Goal: Transaction & Acquisition: Purchase product/service

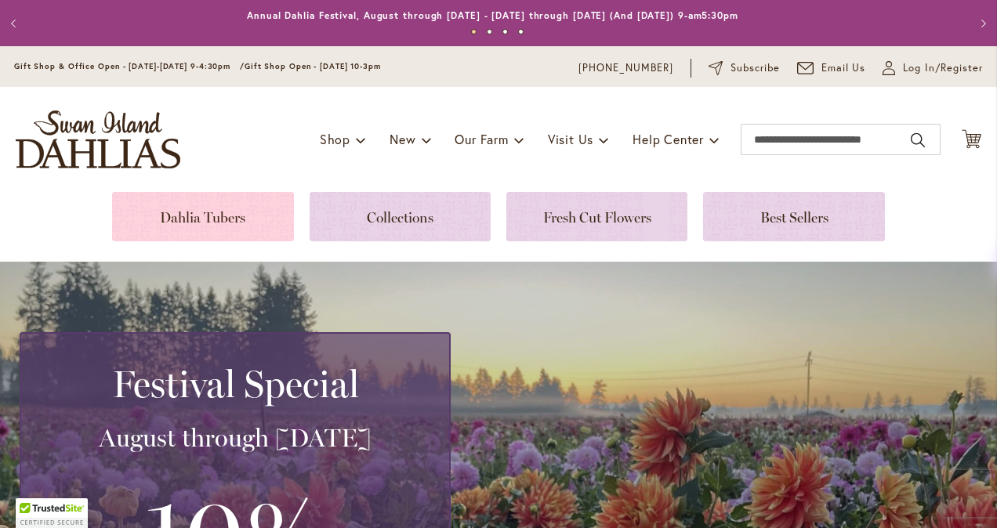
click at [229, 217] on link at bounding box center [202, 216] width 181 height 49
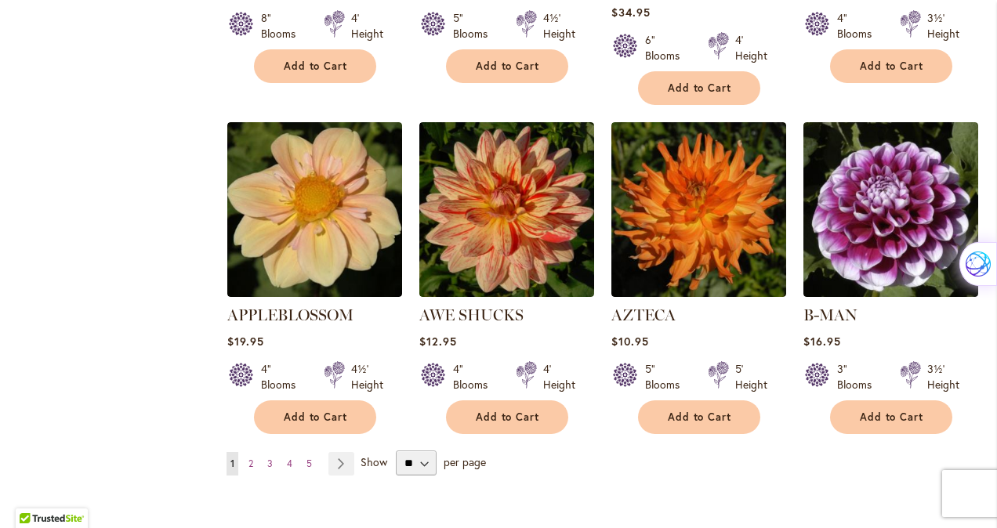
scroll to position [1254, 0]
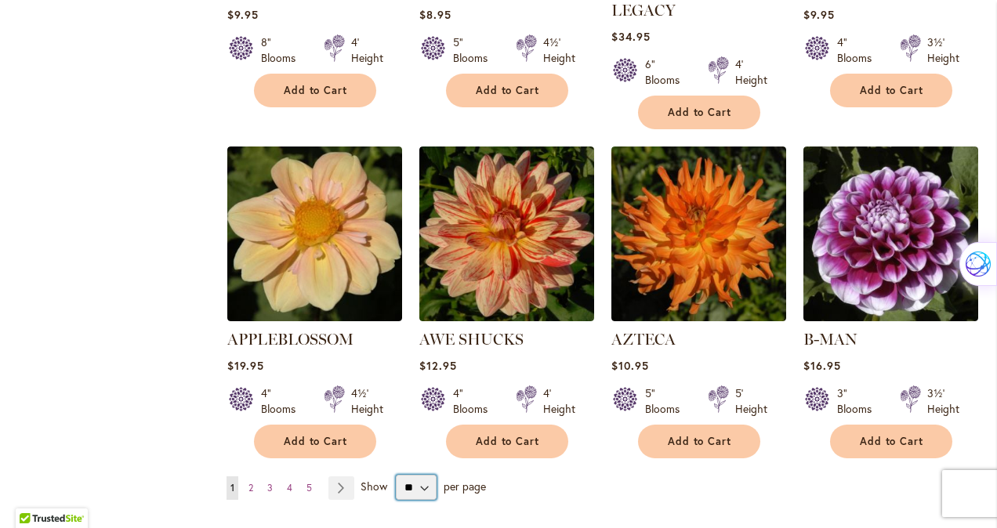
click at [419, 475] on select "** ** ** **" at bounding box center [416, 487] width 41 height 25
select select "**"
click at [396, 475] on select "** ** ** **" at bounding box center [416, 487] width 41 height 25
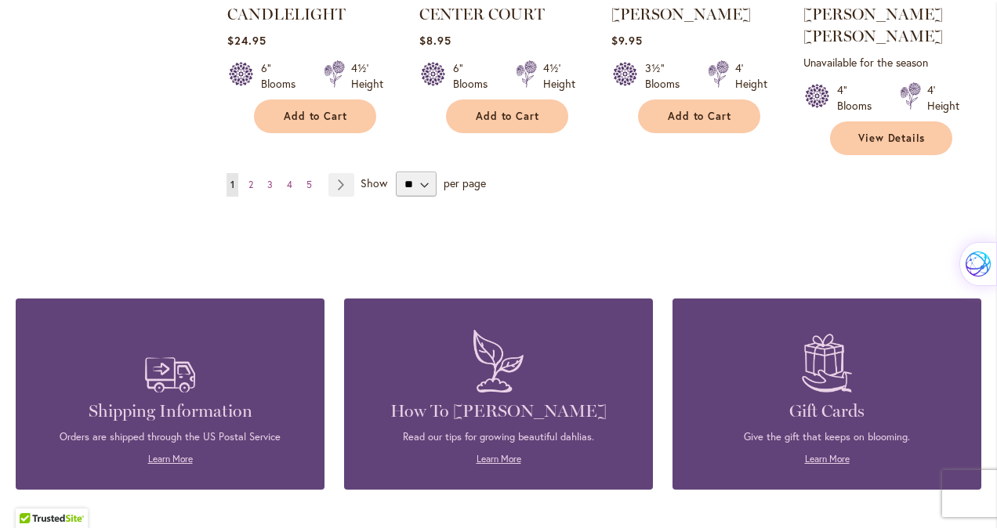
scroll to position [5427, 0]
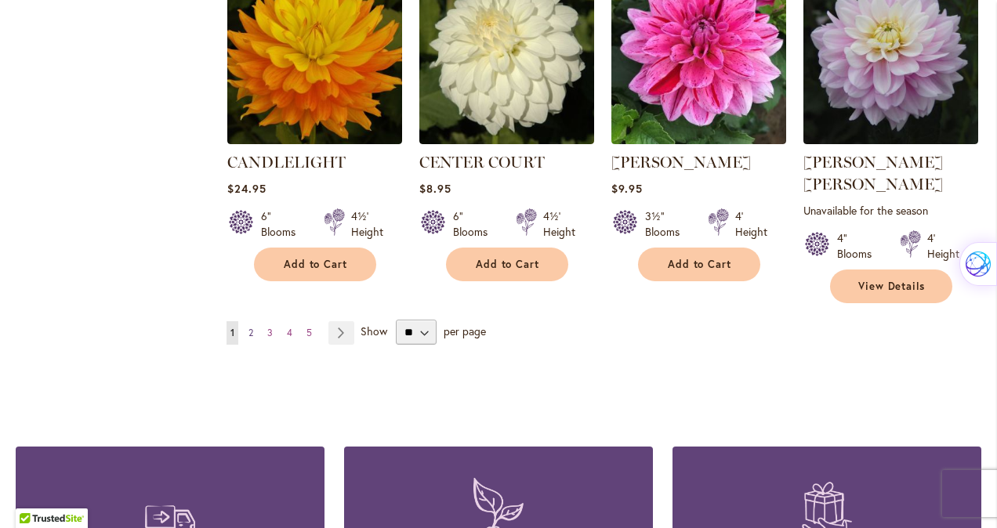
click at [252, 321] on link "Page 2" at bounding box center [251, 333] width 13 height 24
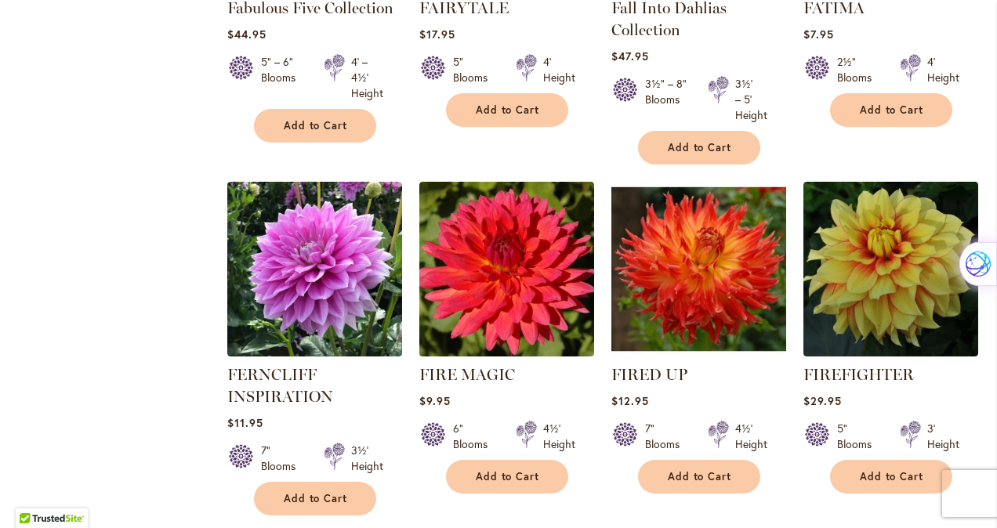
scroll to position [5331, 0]
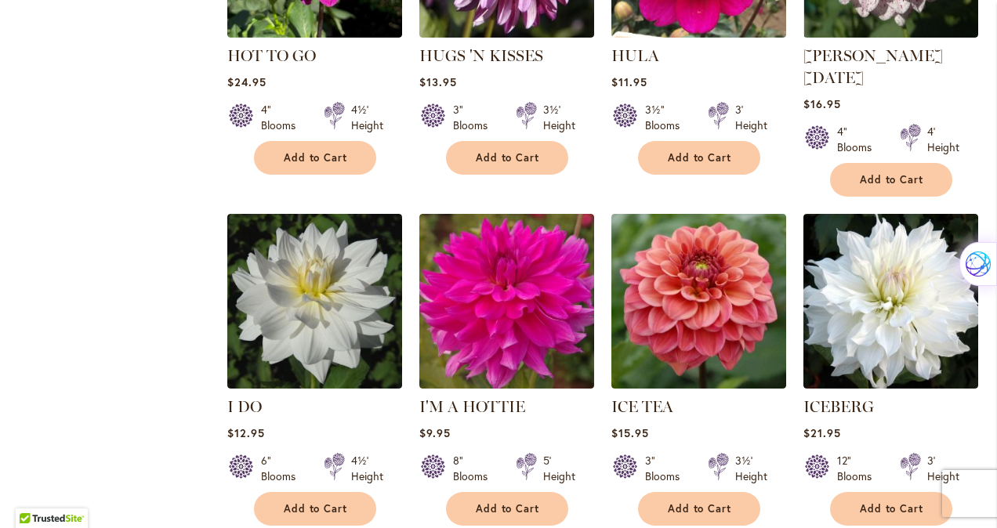
scroll to position [5331, 0]
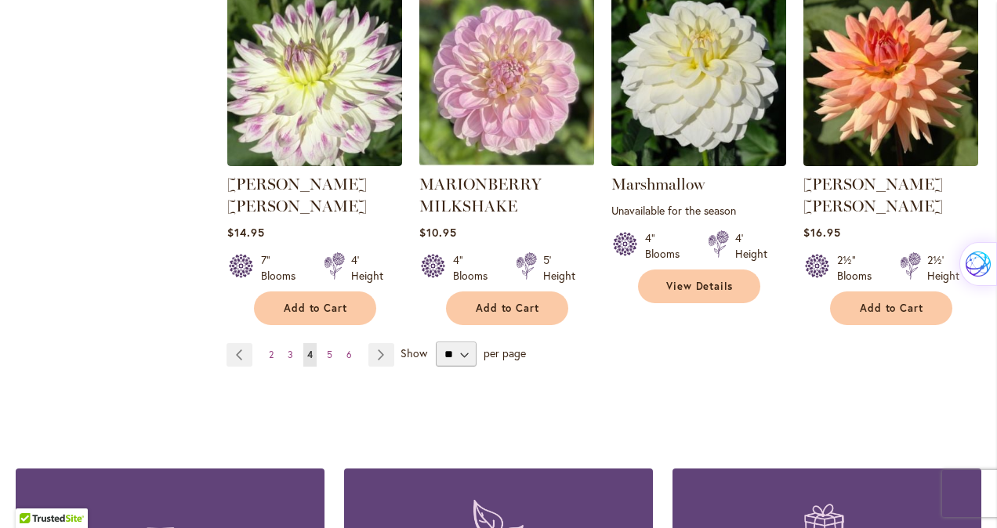
scroll to position [5488, 0]
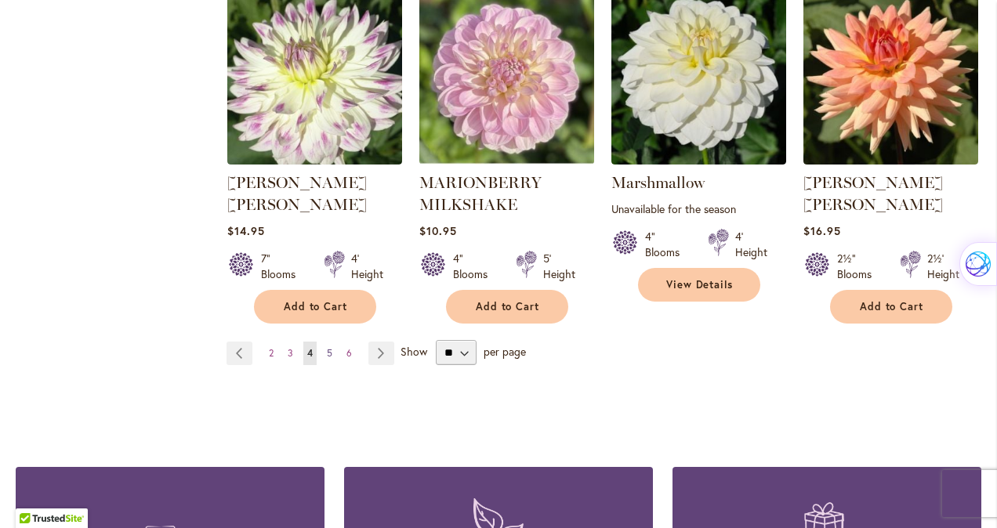
click at [327, 347] on span "5" at bounding box center [329, 353] width 5 height 12
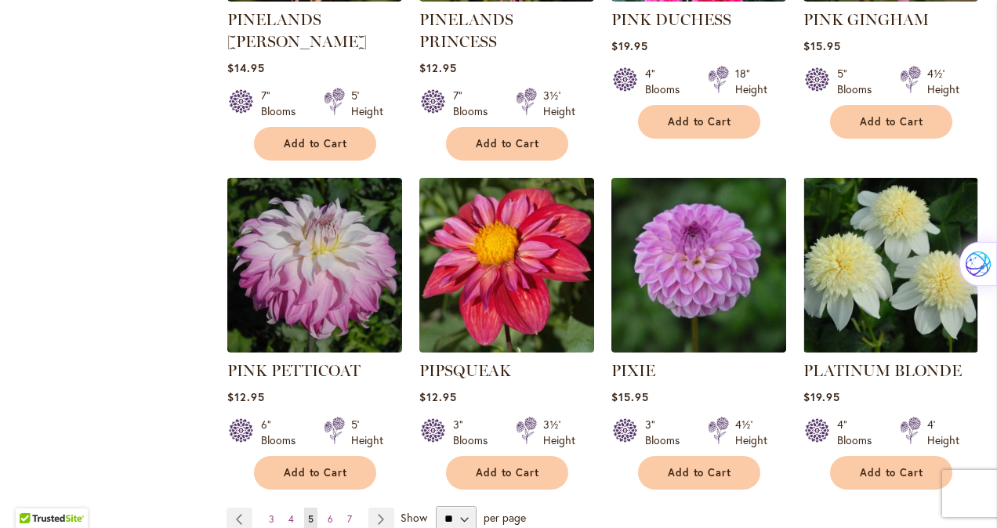
scroll to position [5331, 0]
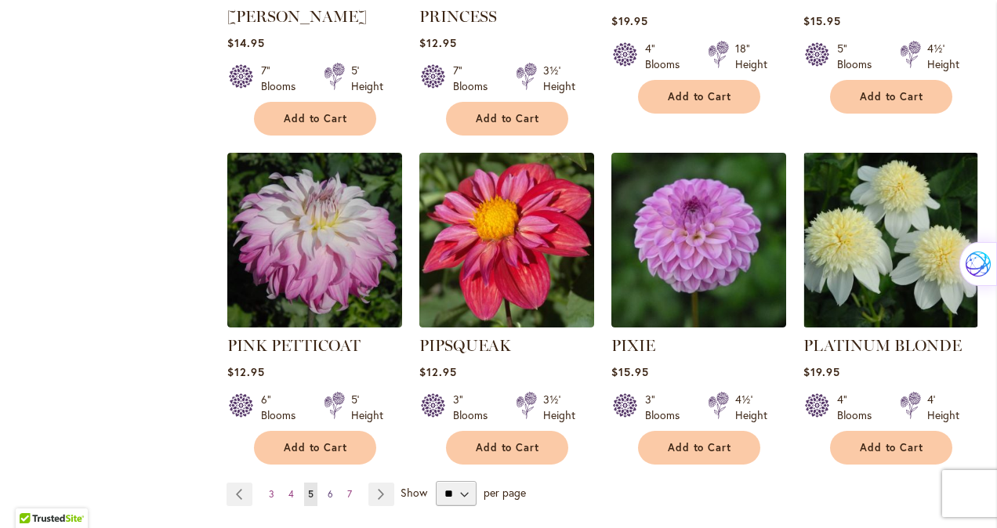
click at [330, 488] on span "6" at bounding box center [330, 494] width 5 height 12
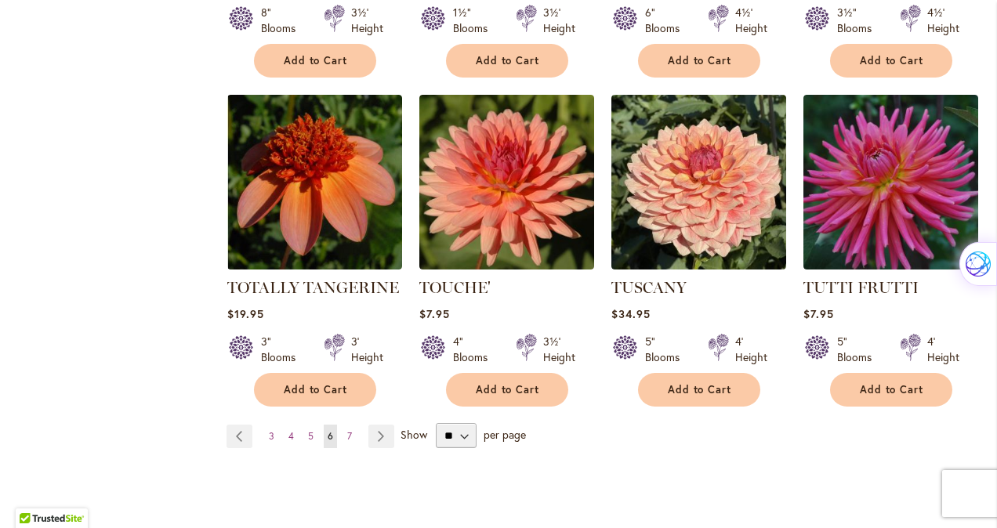
scroll to position [5331, 0]
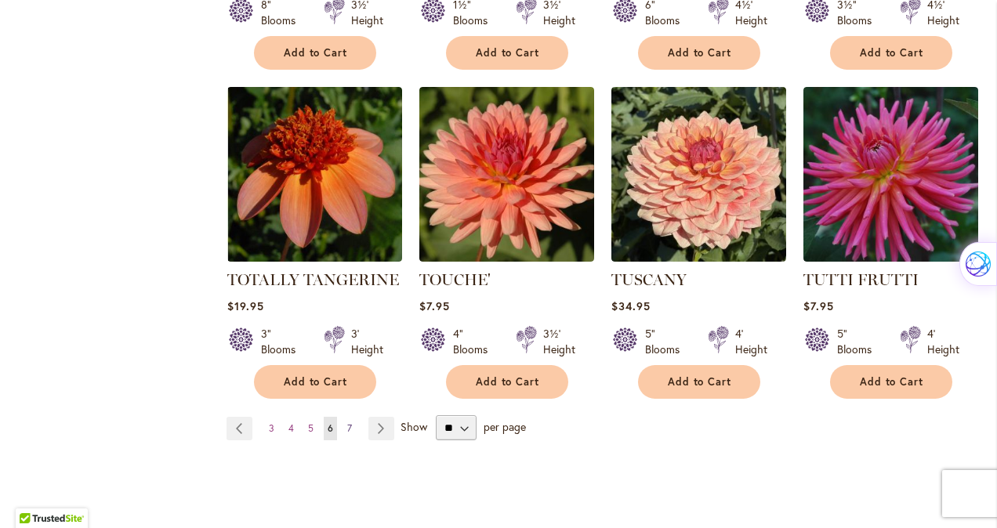
click at [347, 423] on span "7" at bounding box center [349, 429] width 5 height 12
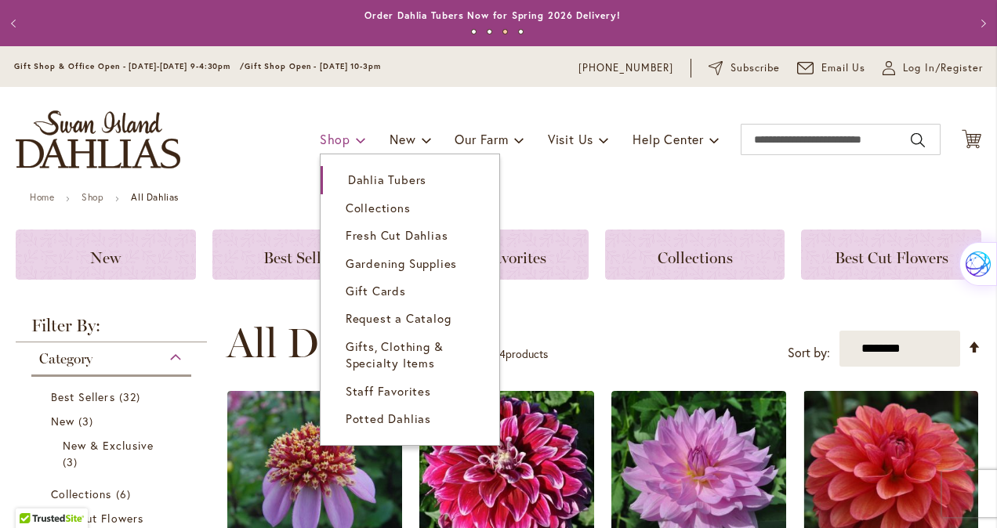
click at [320, 143] on span "Shop" at bounding box center [335, 139] width 31 height 16
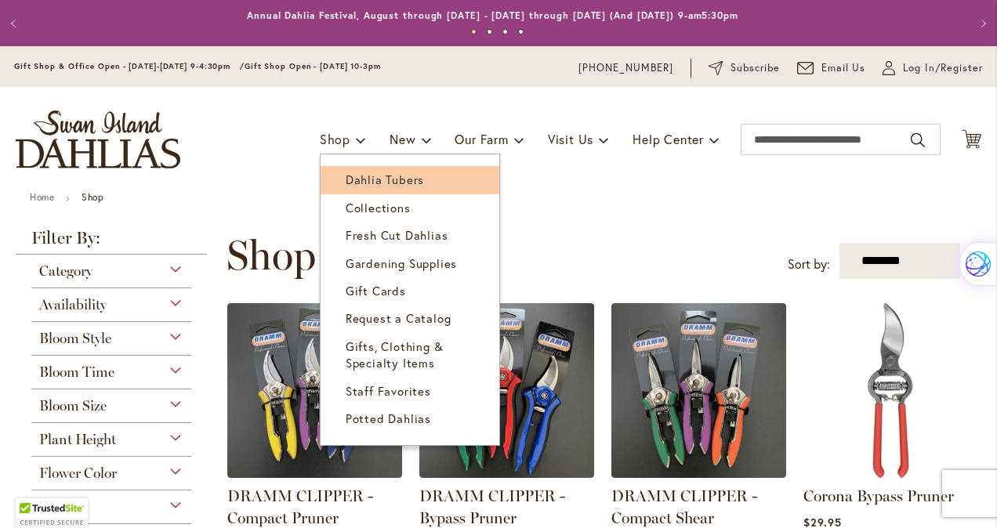
click at [365, 174] on span "Dahlia Tubers" at bounding box center [385, 180] width 78 height 16
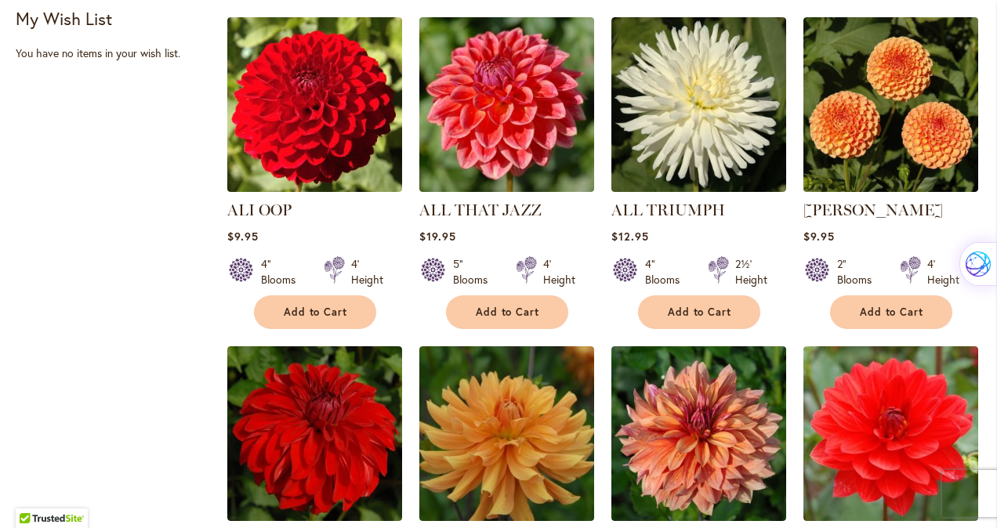
scroll to position [706, 0]
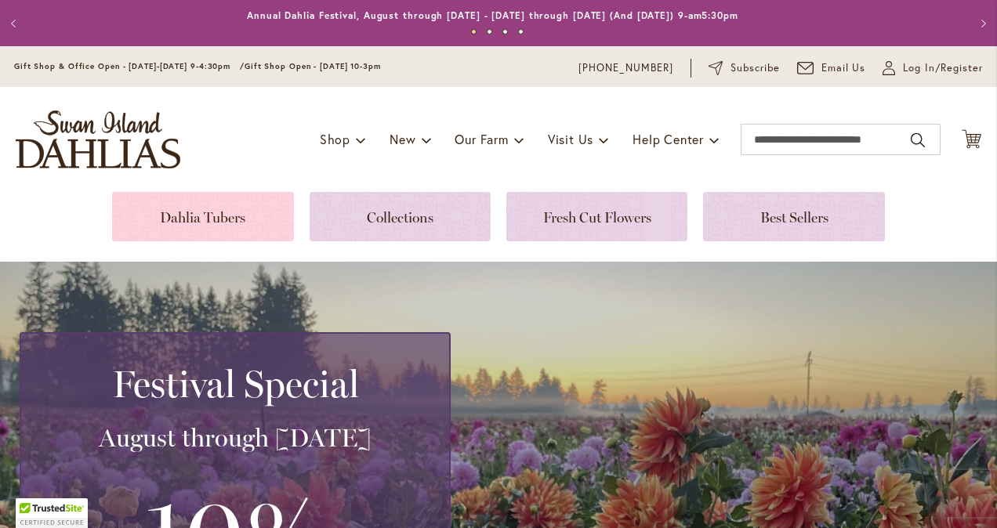
click at [210, 205] on link at bounding box center [202, 216] width 181 height 49
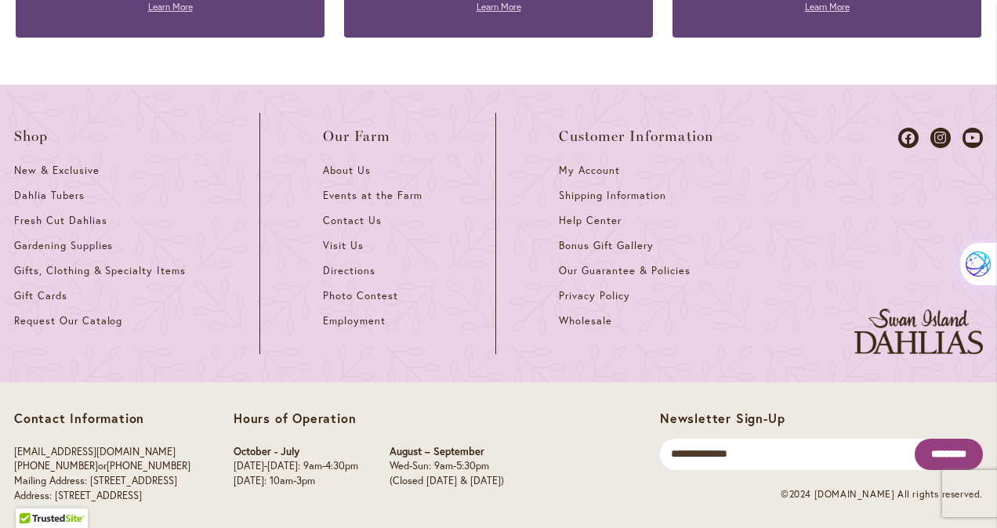
scroll to position [1540, 0]
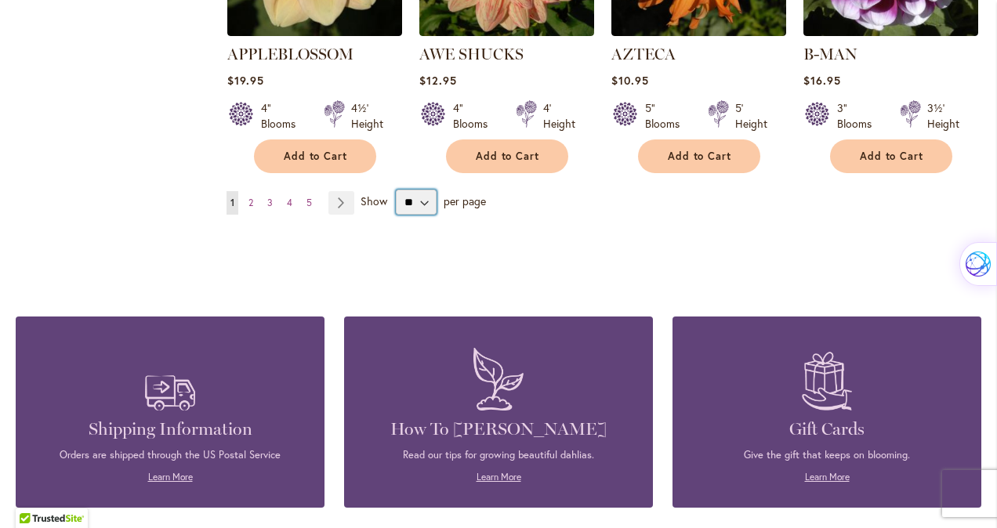
click at [406, 190] on select "** ** ** **" at bounding box center [416, 202] width 41 height 25
select select "**"
click at [396, 190] on select "** ** ** **" at bounding box center [416, 202] width 41 height 25
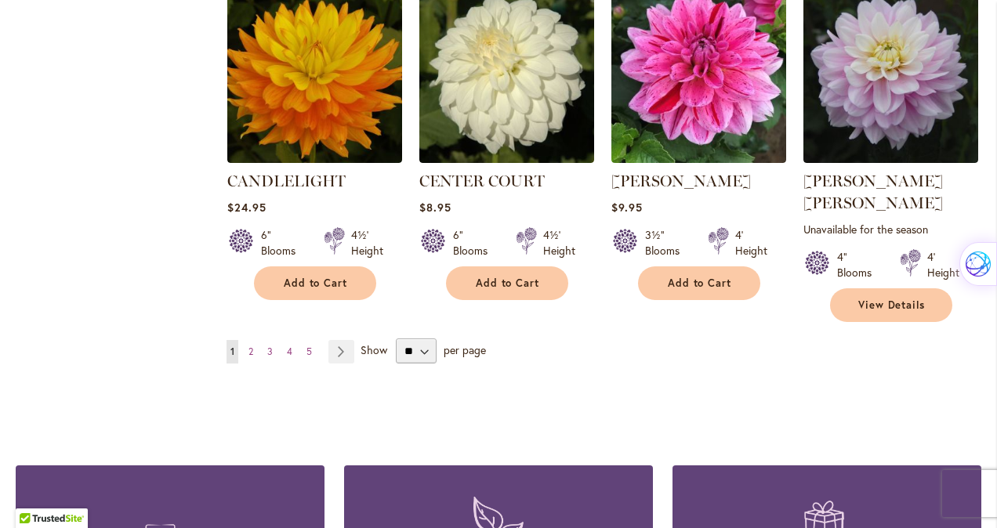
scroll to position [5410, 0]
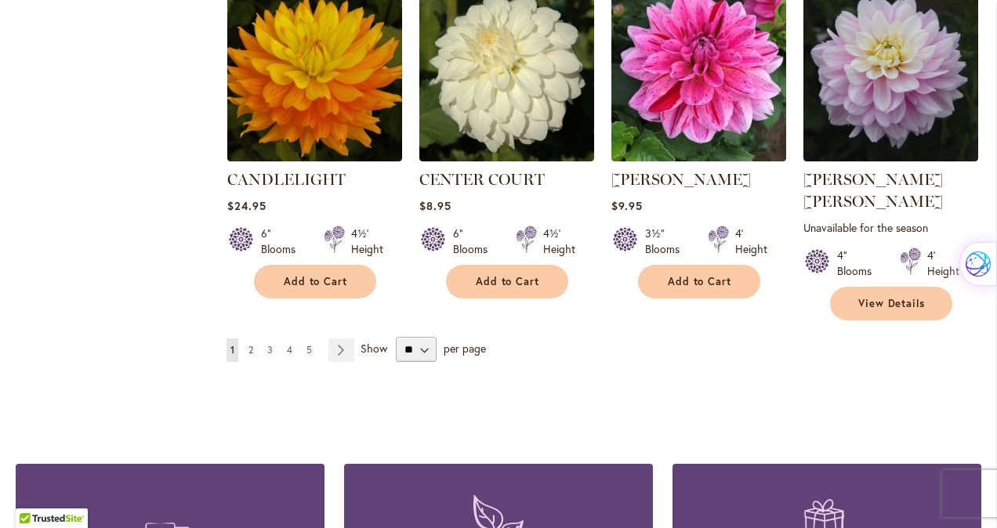
click at [251, 344] on span "2" at bounding box center [251, 350] width 5 height 12
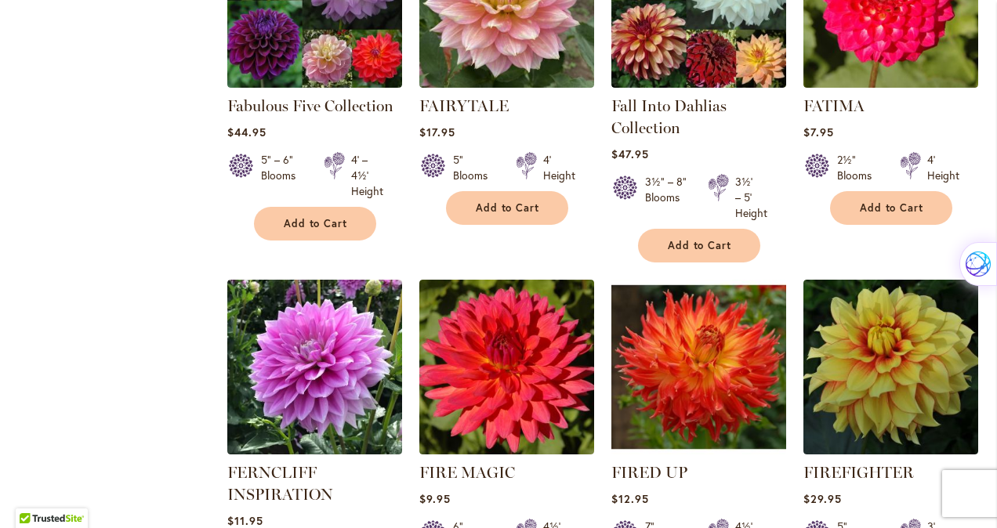
scroll to position [5488, 0]
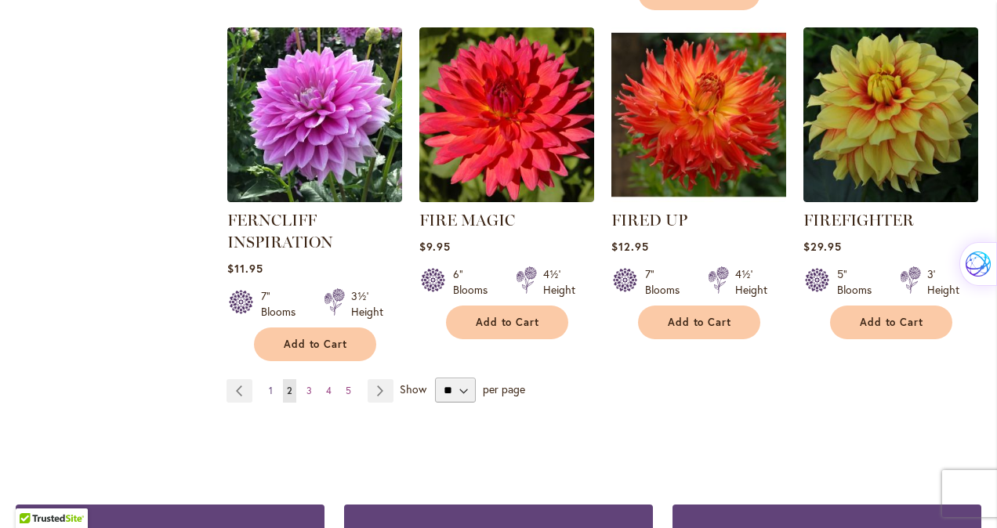
click at [269, 385] on span "1" at bounding box center [271, 391] width 4 height 12
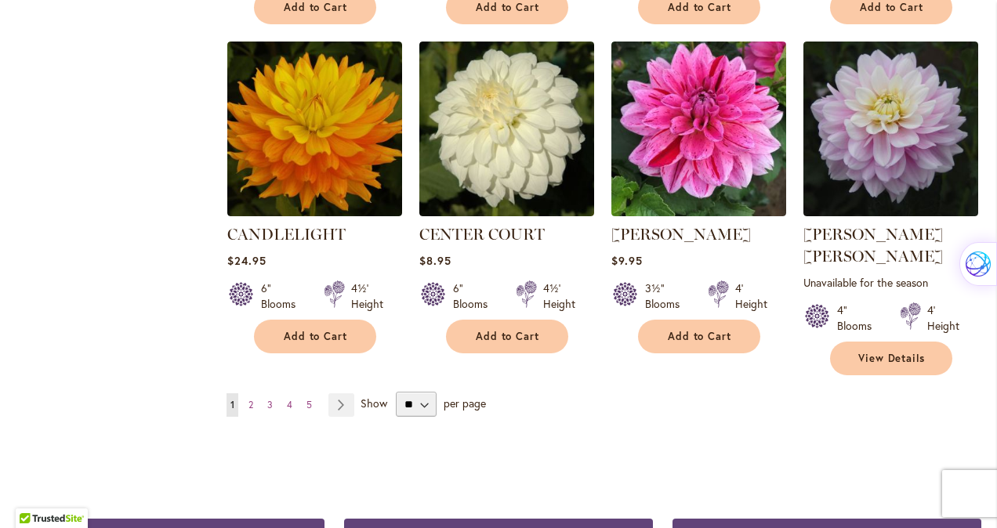
scroll to position [5488, 0]
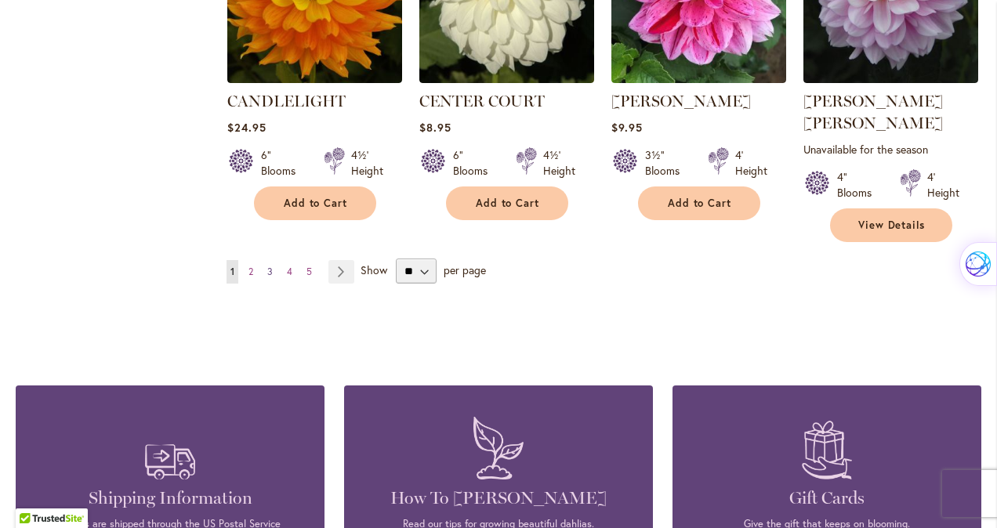
click at [270, 266] on span "3" at bounding box center [269, 272] width 5 height 12
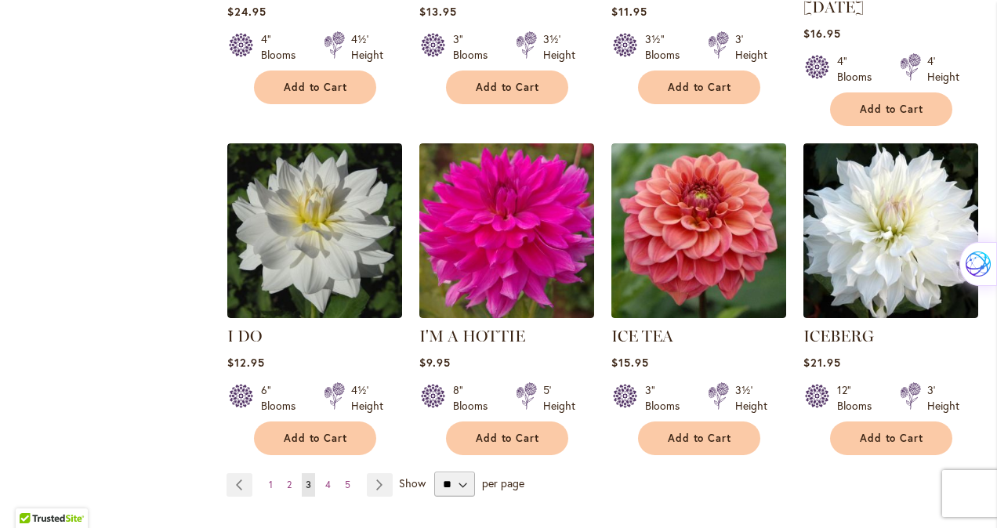
scroll to position [5488, 0]
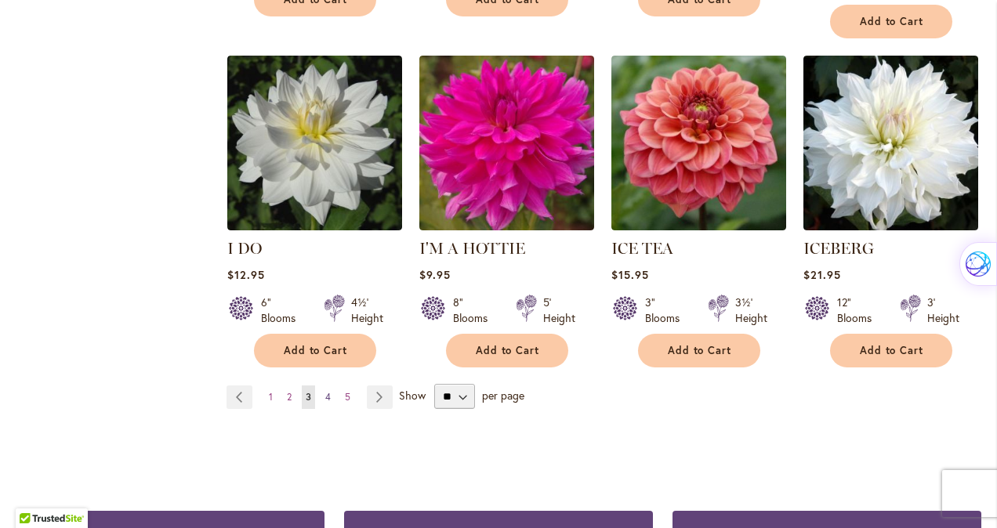
click at [330, 386] on link "Page 4" at bounding box center [327, 398] width 13 height 24
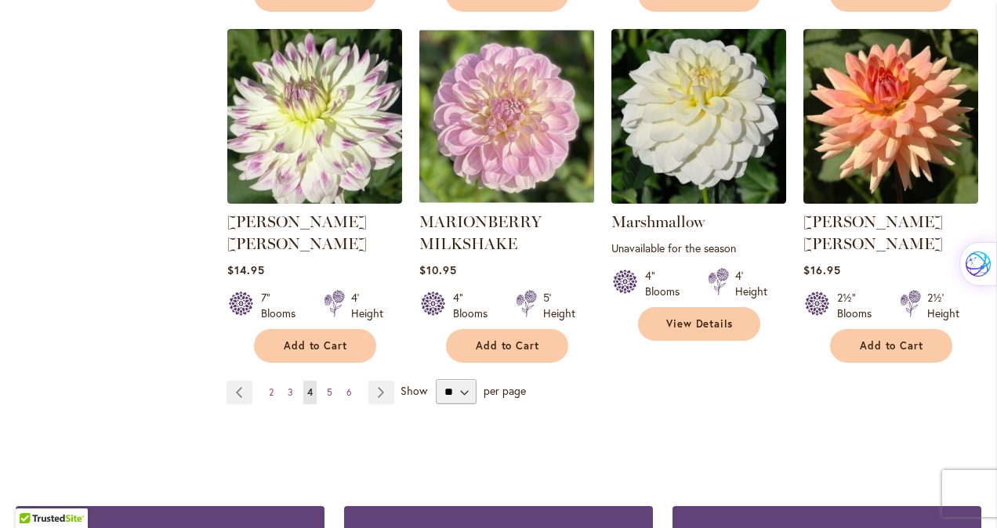
scroll to position [5488, 0]
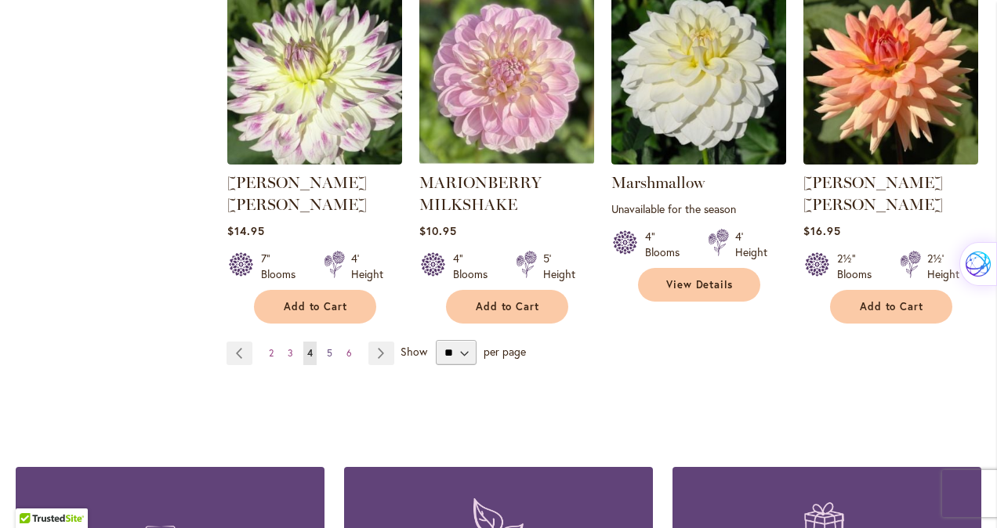
click at [327, 347] on span "5" at bounding box center [329, 353] width 5 height 12
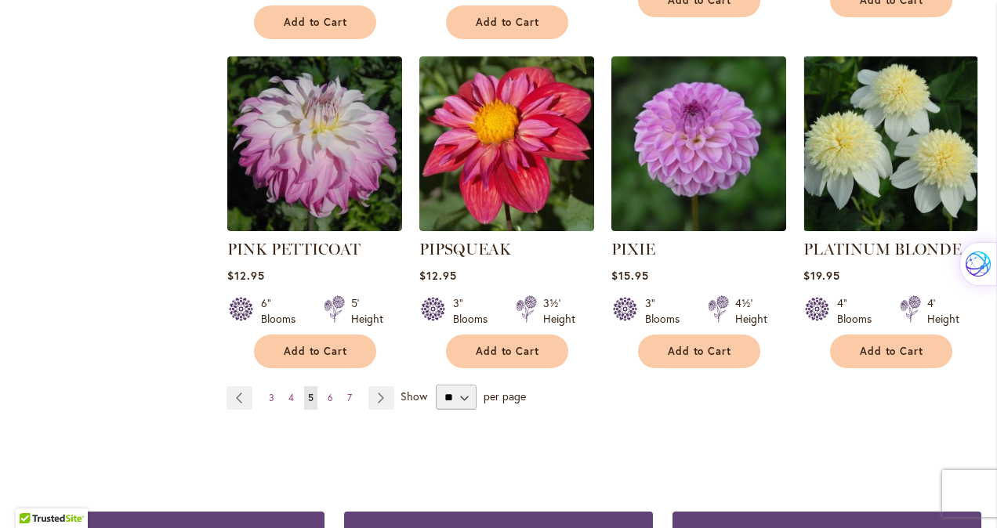
scroll to position [5488, 0]
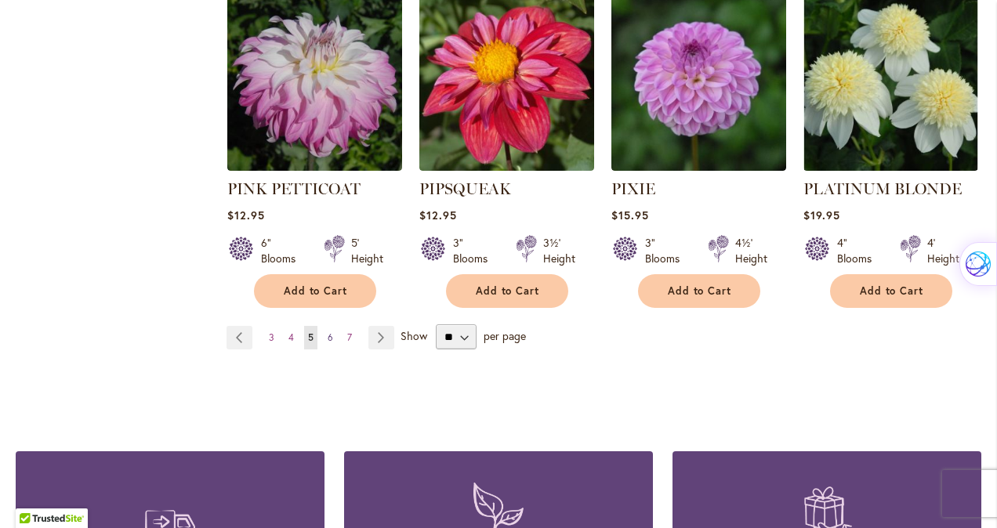
click at [328, 332] on span "6" at bounding box center [330, 338] width 5 height 12
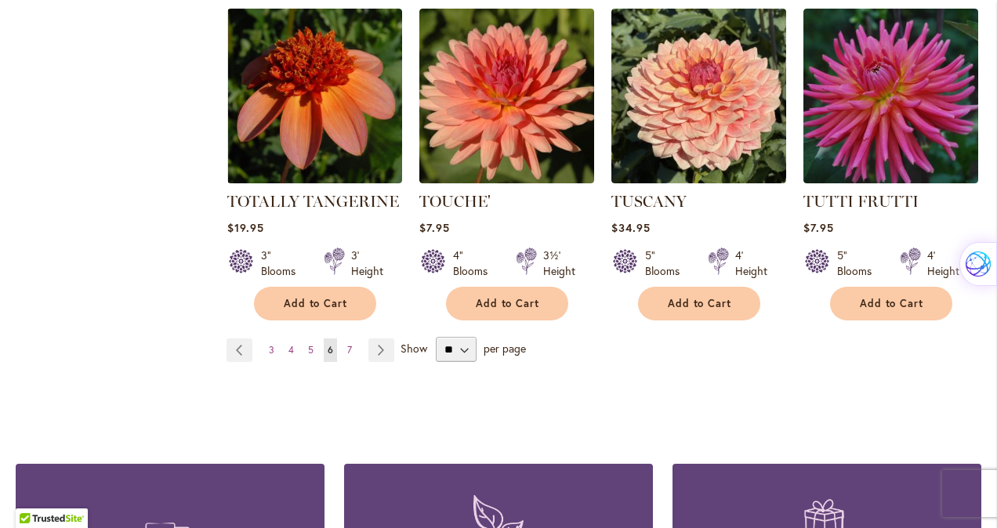
scroll to position [5488, 0]
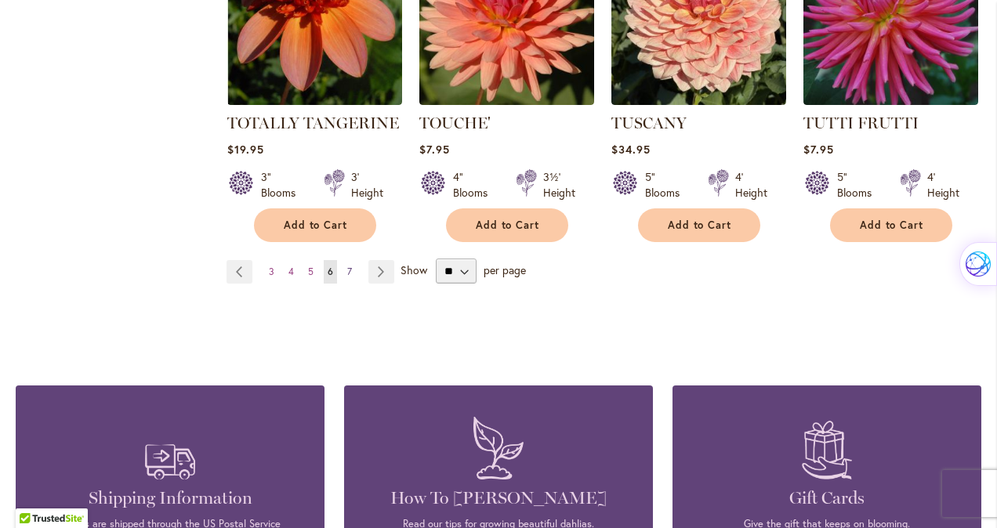
click at [350, 260] on link "Page 7" at bounding box center [349, 272] width 13 height 24
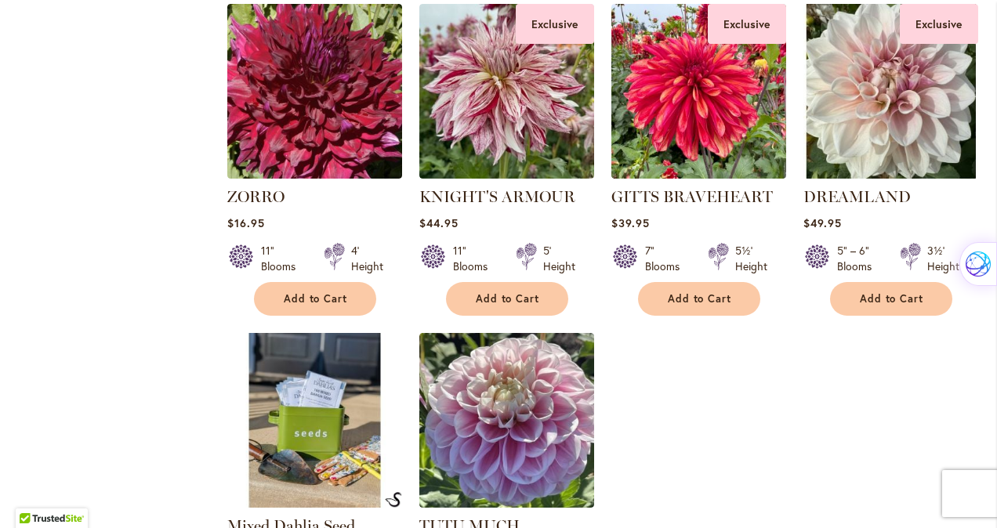
scroll to position [2369, 0]
